Goal: Task Accomplishment & Management: Manage account settings

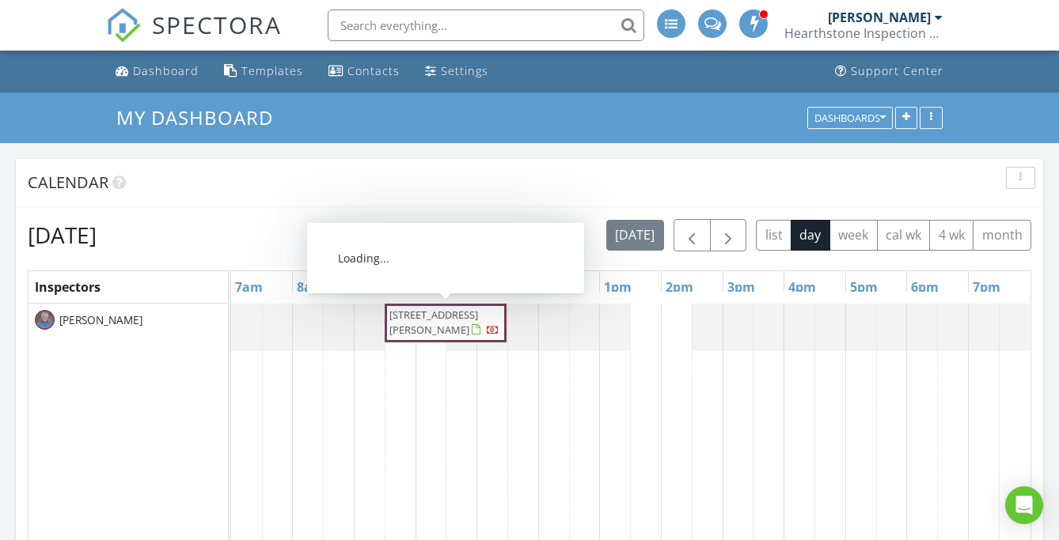
drag, startPoint x: 466, startPoint y: 306, endPoint x: 434, endPoint y: 326, distance: 38.0
click at [434, 326] on span "35 Washburn Rd, Freetown 02717" at bounding box center [433, 322] width 89 height 29
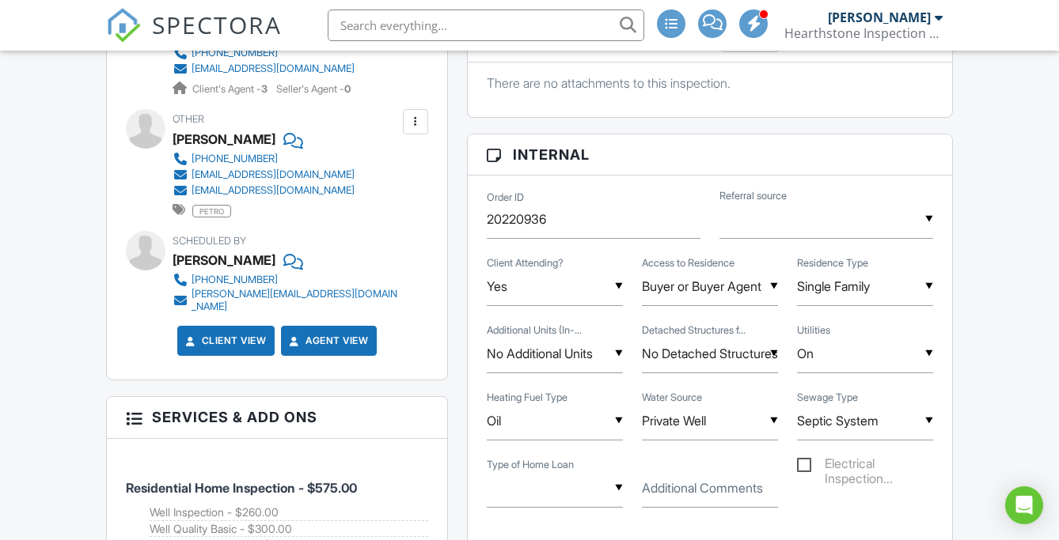
scroll to position [1108, 0]
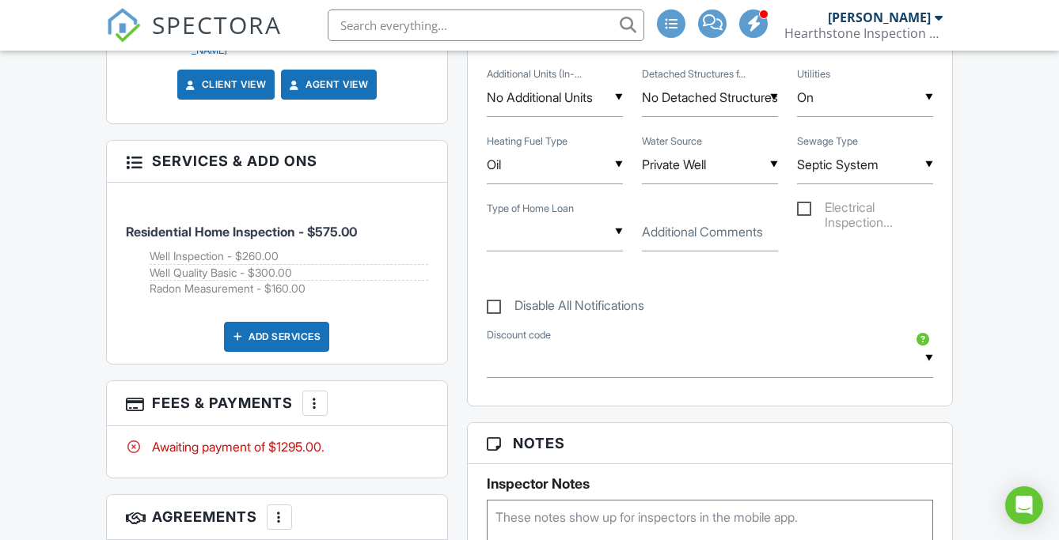
click at [316, 405] on div "More" at bounding box center [314, 403] width 25 height 25
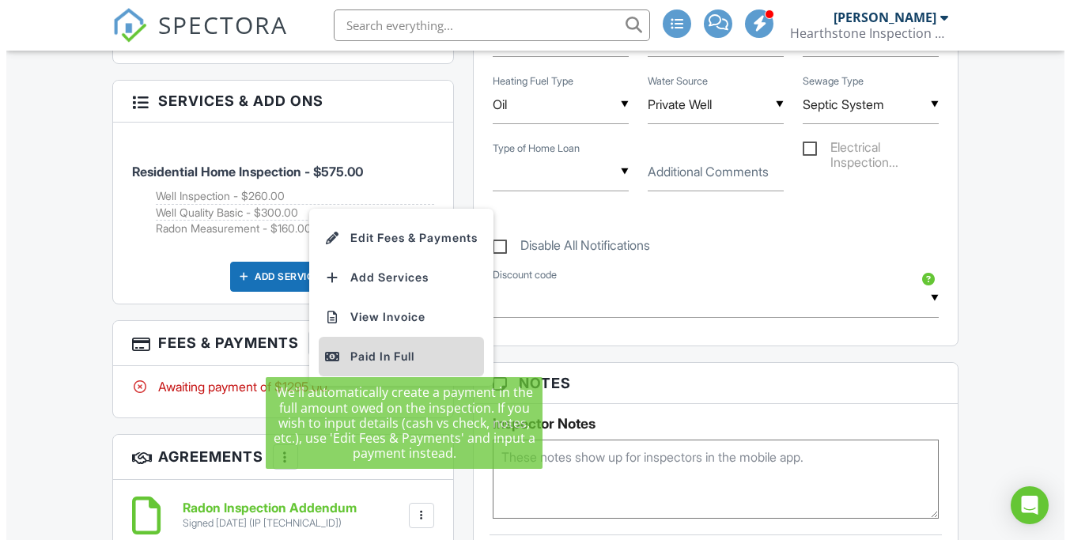
scroll to position [1345, 0]
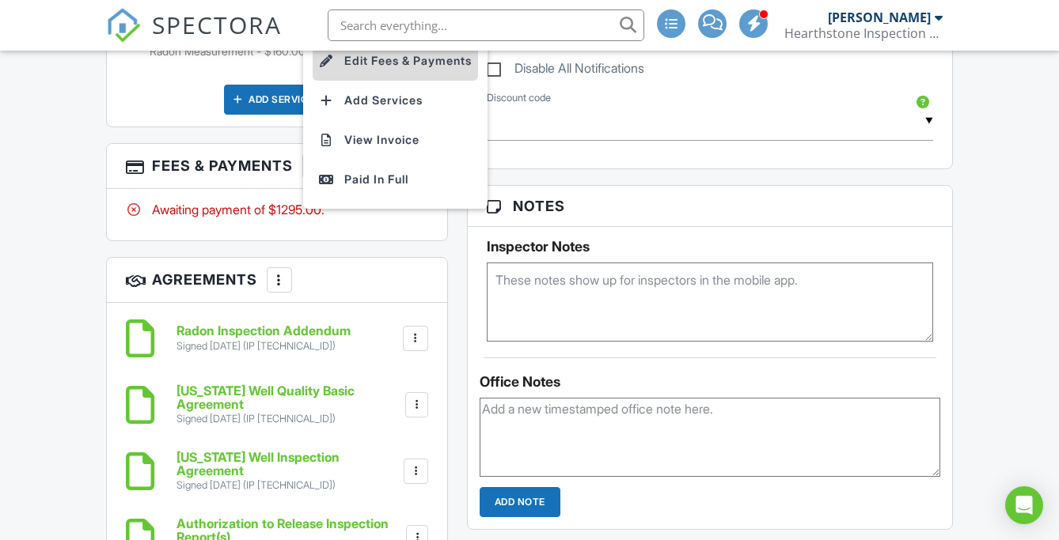
click at [372, 55] on li "Edit Fees & Payments" at bounding box center [394, 61] width 165 height 40
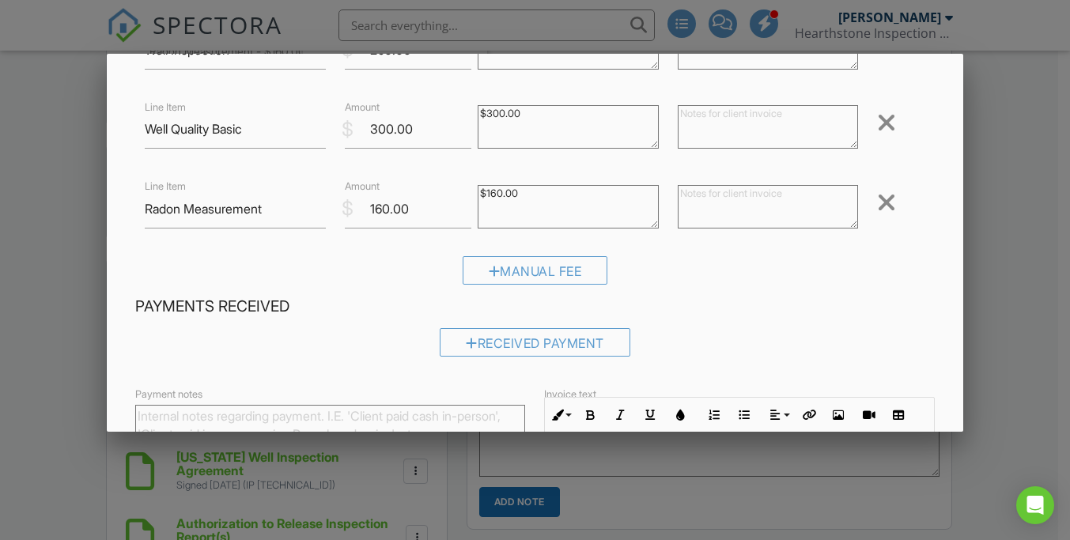
scroll to position [316, 0]
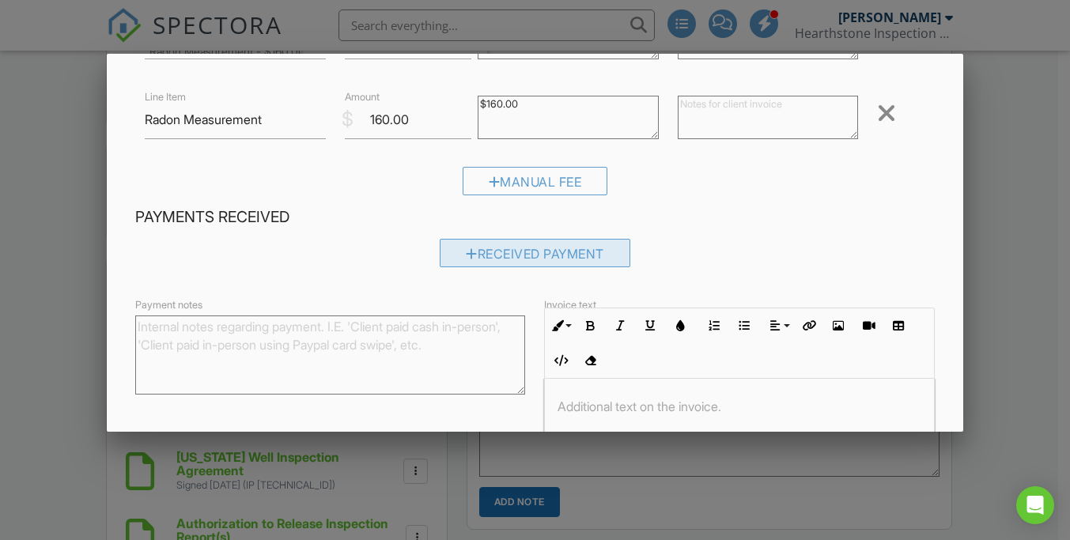
click at [466, 255] on div at bounding box center [472, 254] width 12 height 13
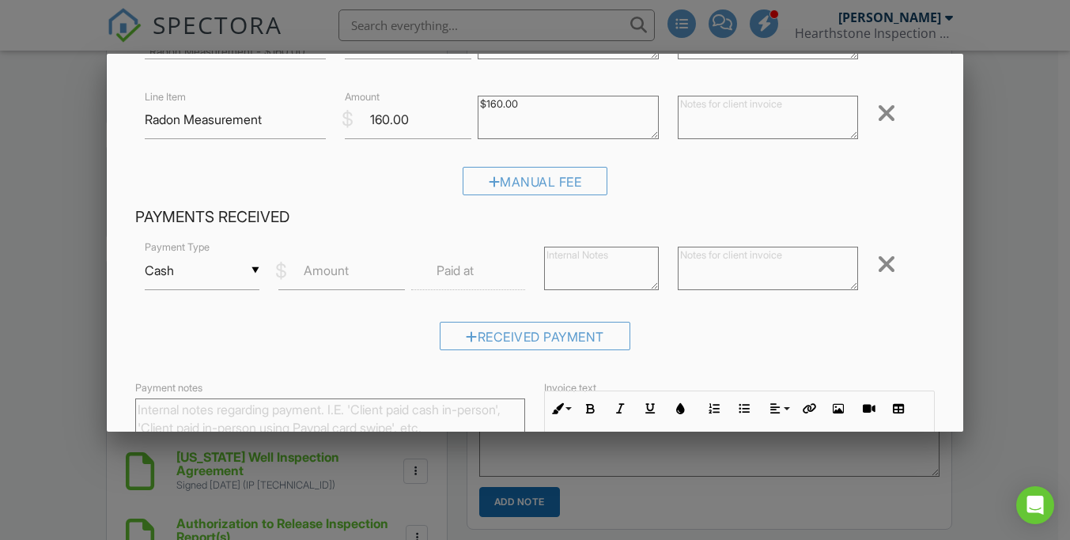
click at [183, 276] on div "▼ Cash Cash Check On-Site Card Other Cash Check On-Site Card Other" at bounding box center [202, 271] width 114 height 39
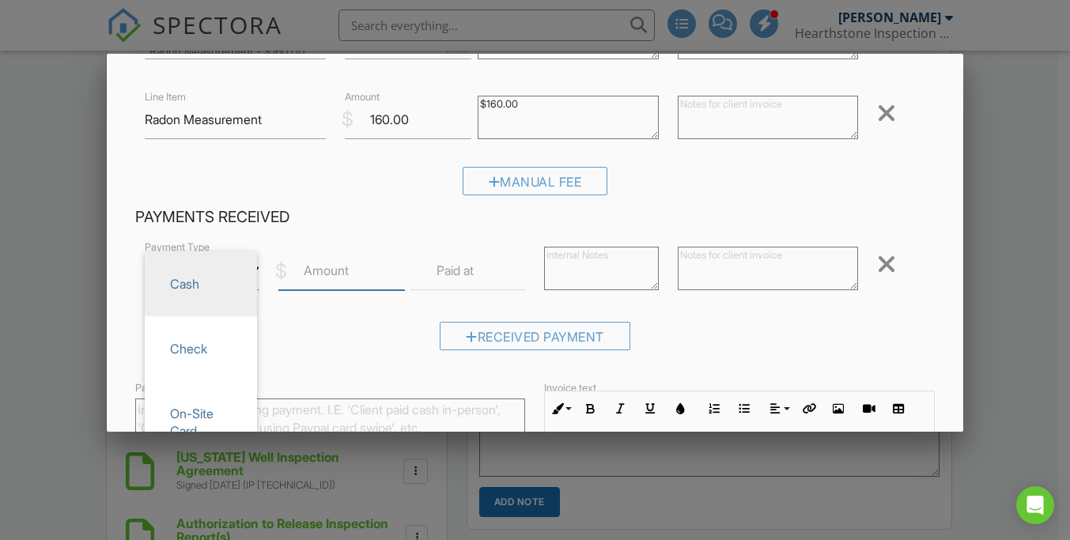
click at [349, 271] on input "Amount" at bounding box center [341, 271] width 127 height 39
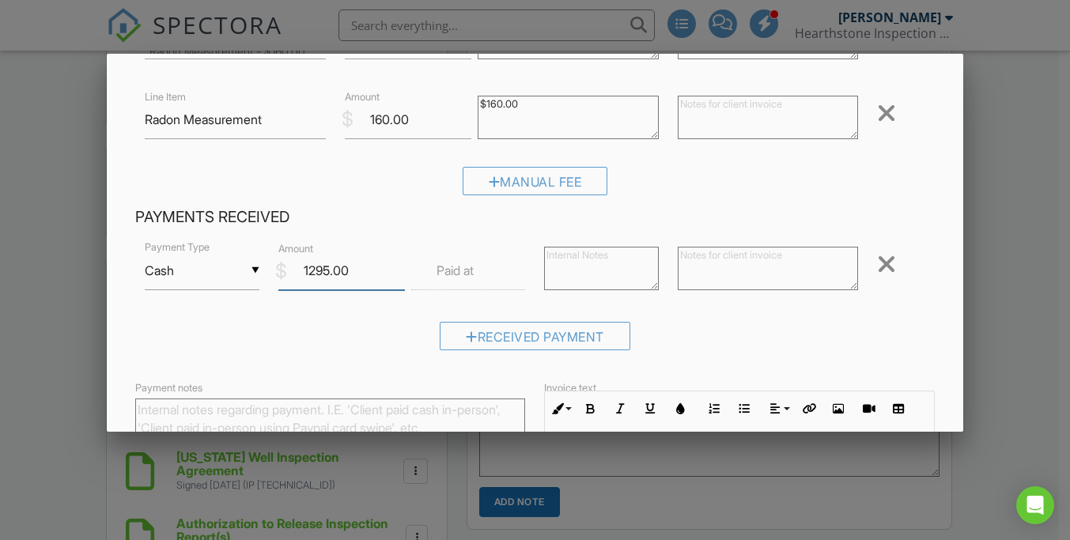
type input "1295.00"
click at [263, 410] on textarea "Payment notes" at bounding box center [330, 438] width 390 height 79
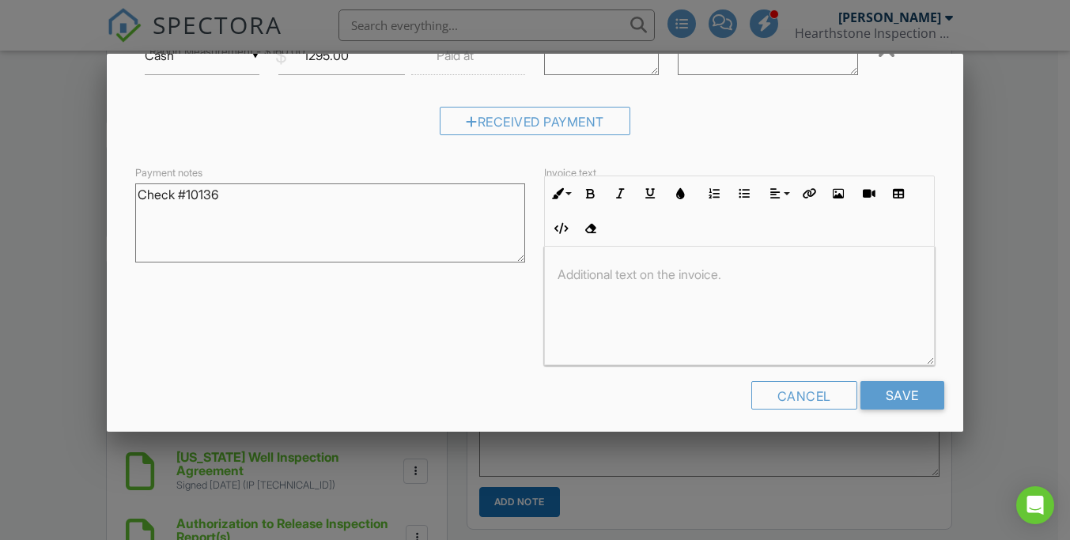
scroll to position [540, 0]
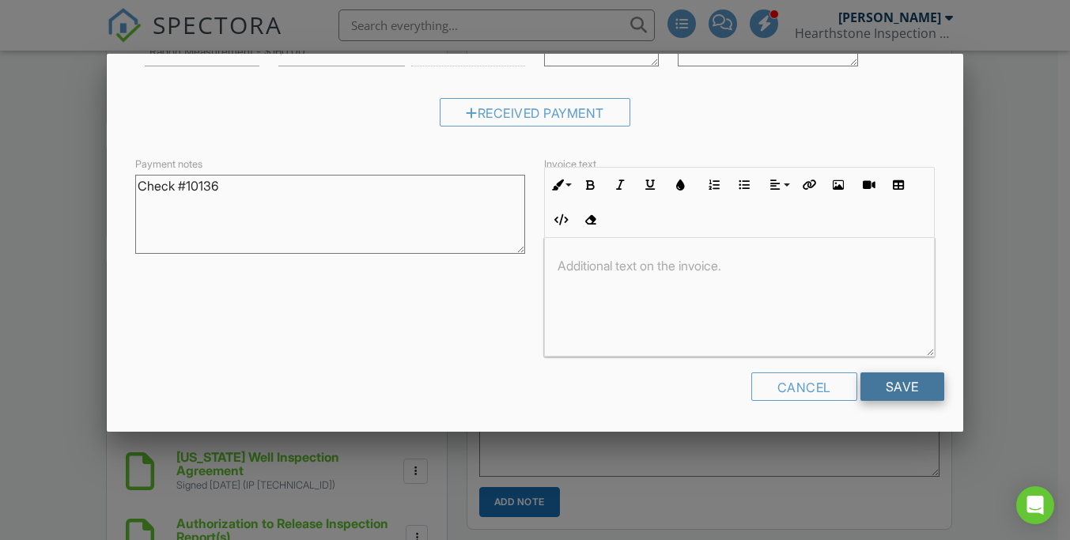
type textarea "Check #10136"
click at [891, 397] on input "Save" at bounding box center [903, 387] width 84 height 28
